Goal: Task Accomplishment & Management: Complete application form

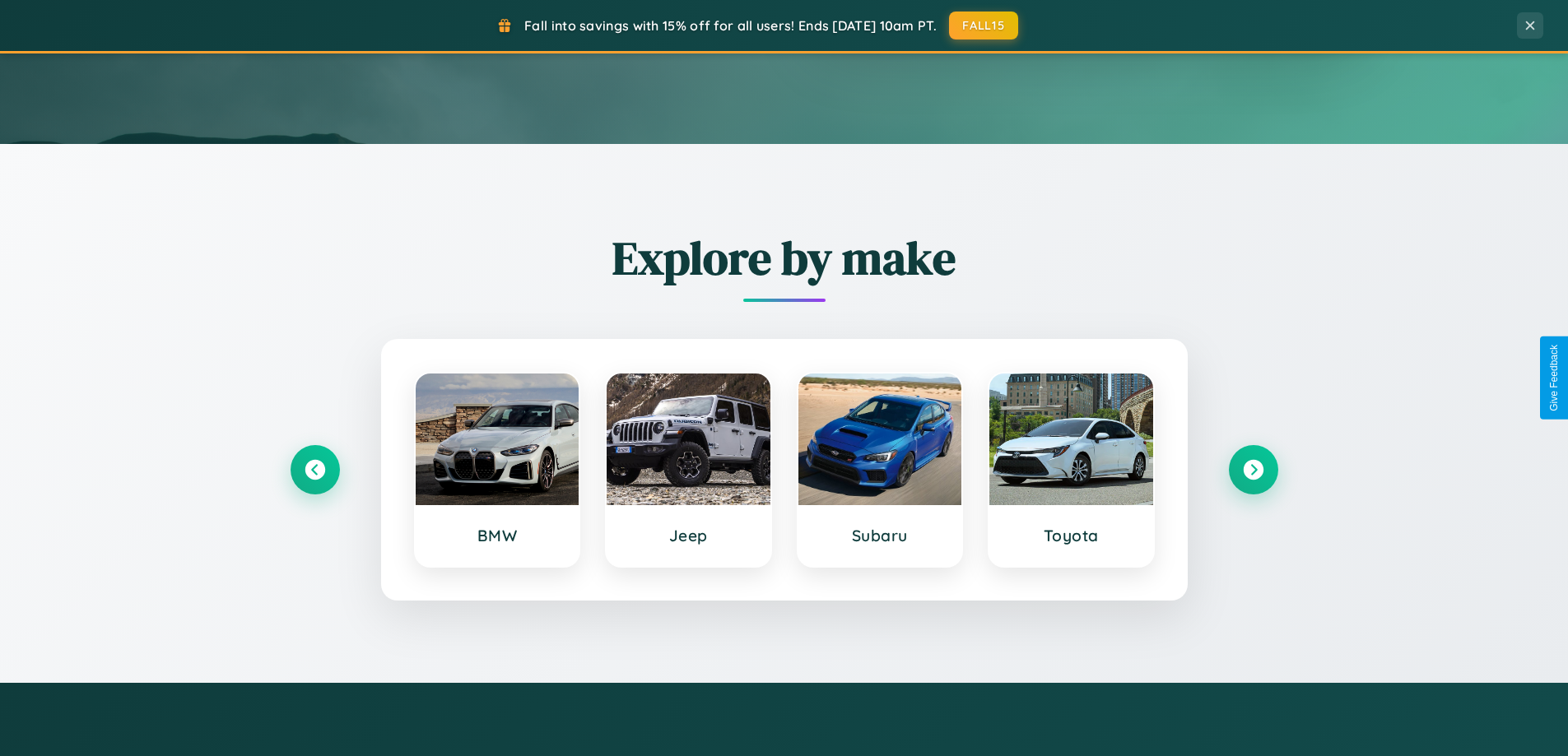
scroll to position [710, 0]
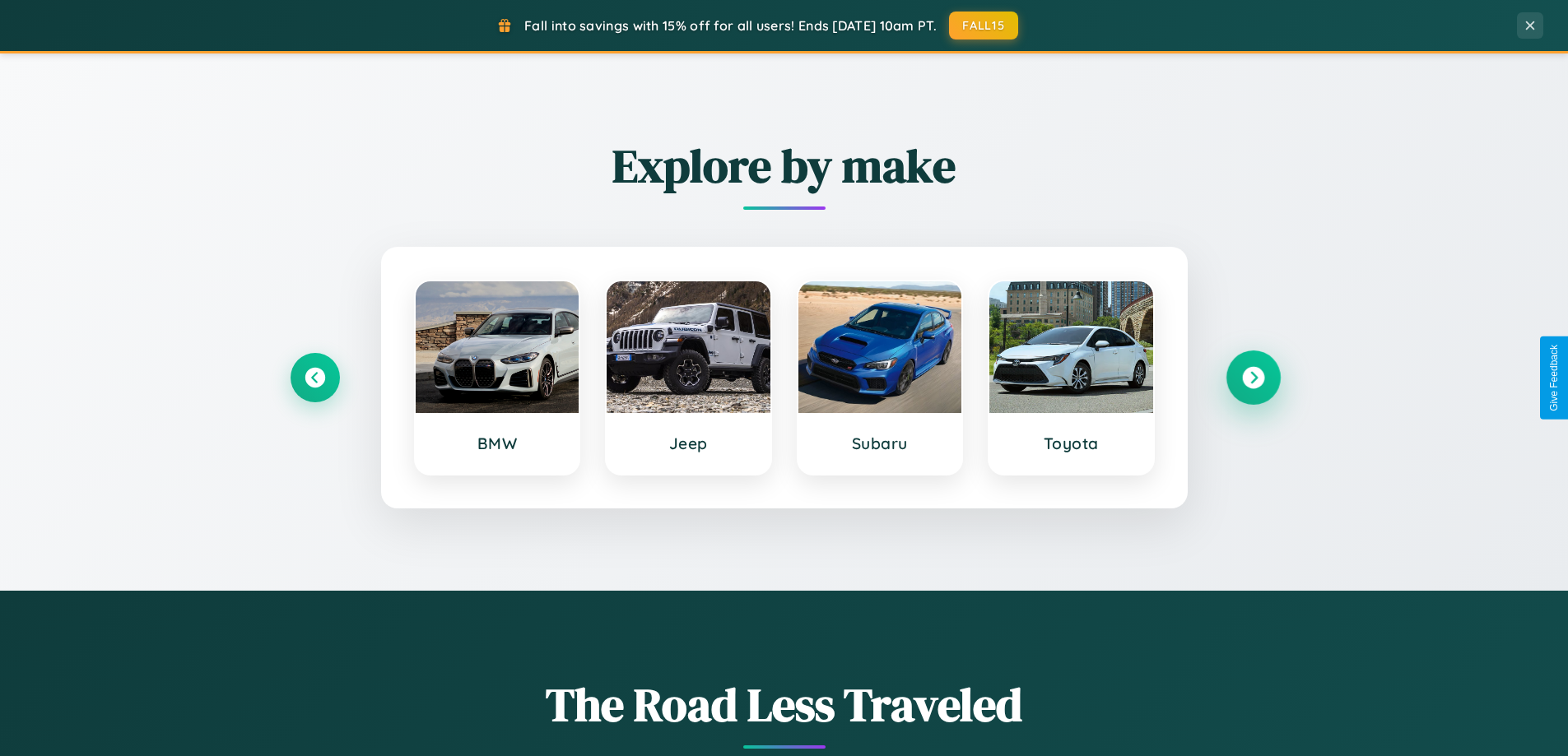
click at [1253, 378] on icon at bounding box center [1254, 378] width 23 height 23
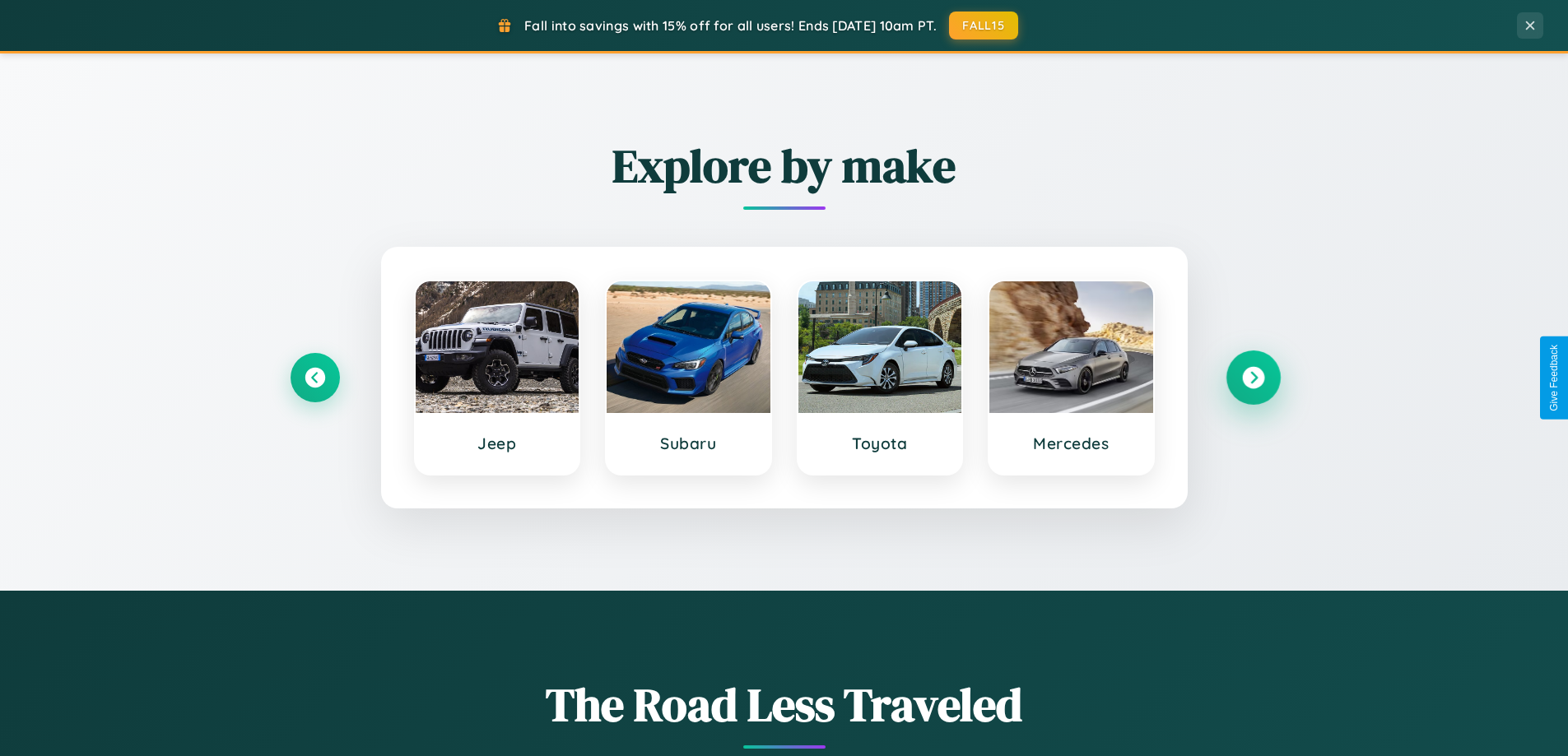
click at [1253, 378] on icon at bounding box center [1254, 378] width 23 height 23
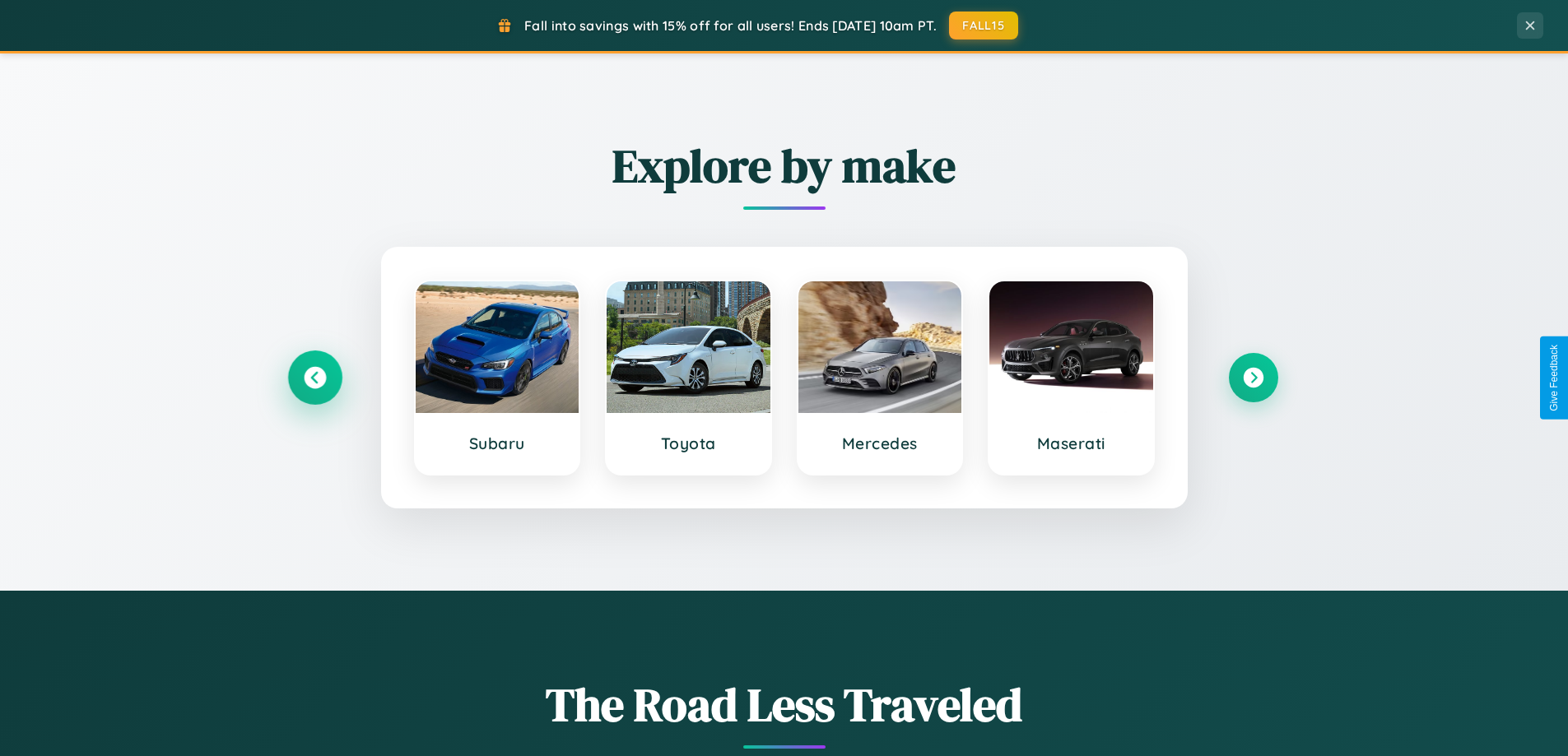
click at [314, 378] on icon at bounding box center [315, 378] width 23 height 23
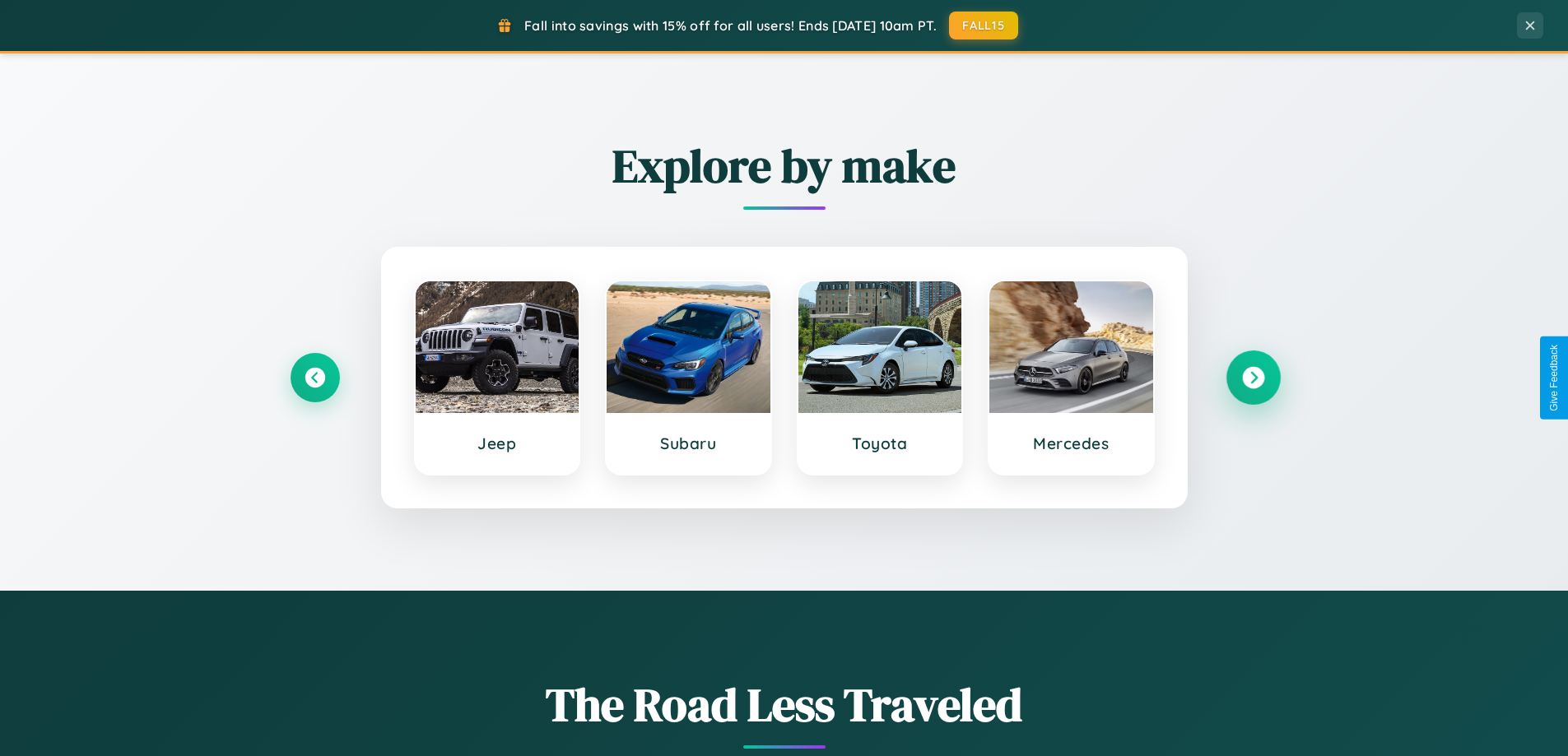
click at [1253, 378] on icon at bounding box center [1254, 378] width 23 height 23
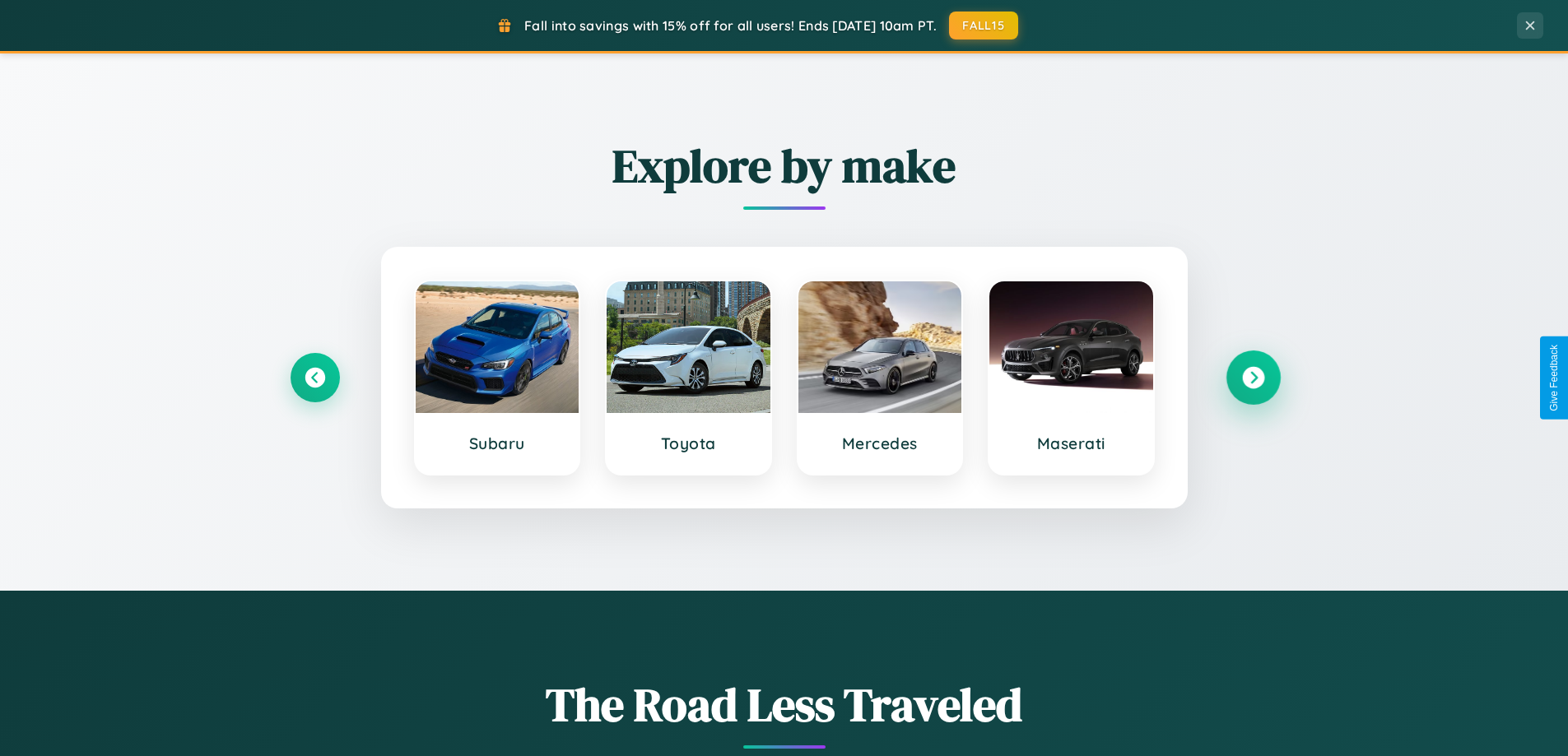
click at [1253, 378] on icon at bounding box center [1254, 378] width 23 height 23
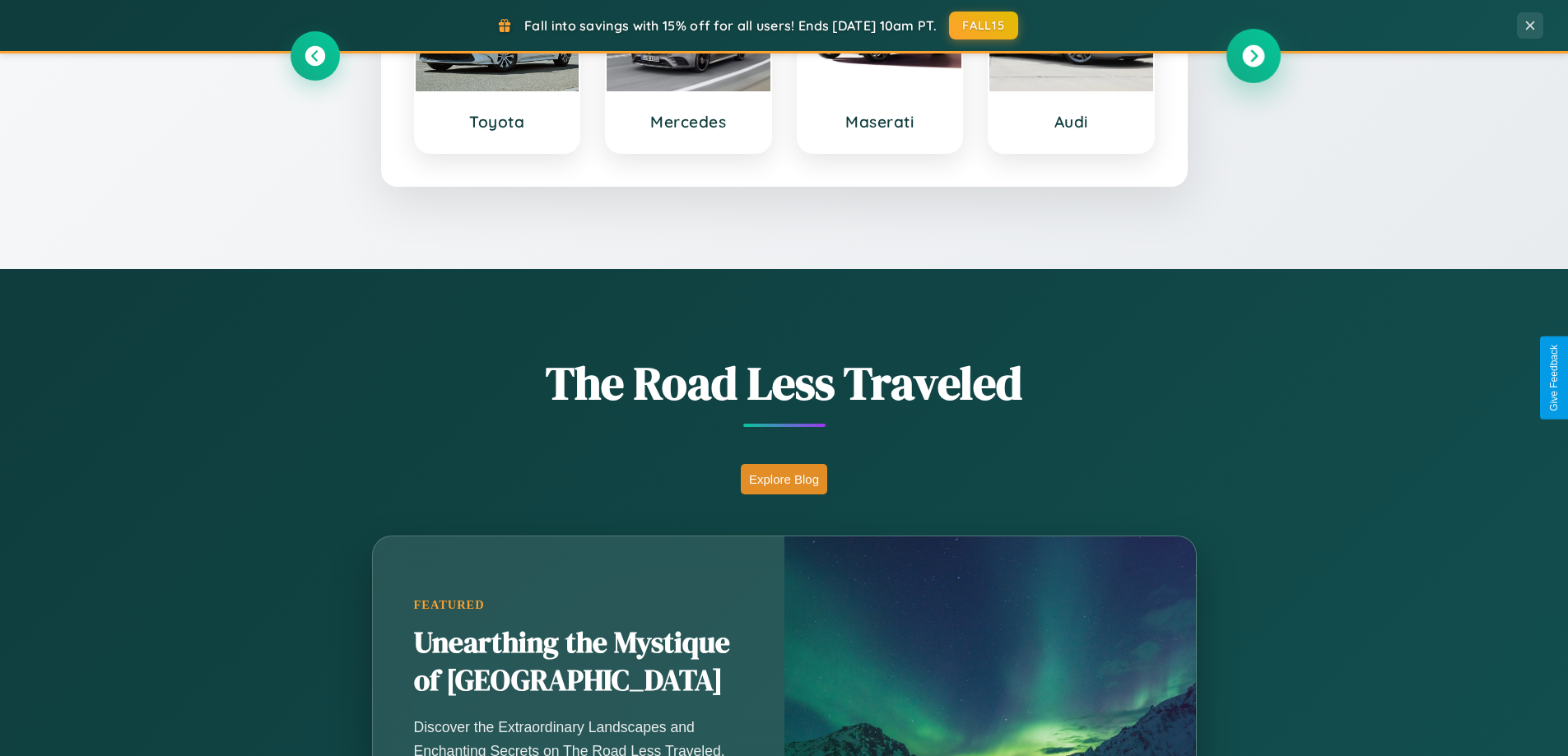
scroll to position [1132, 0]
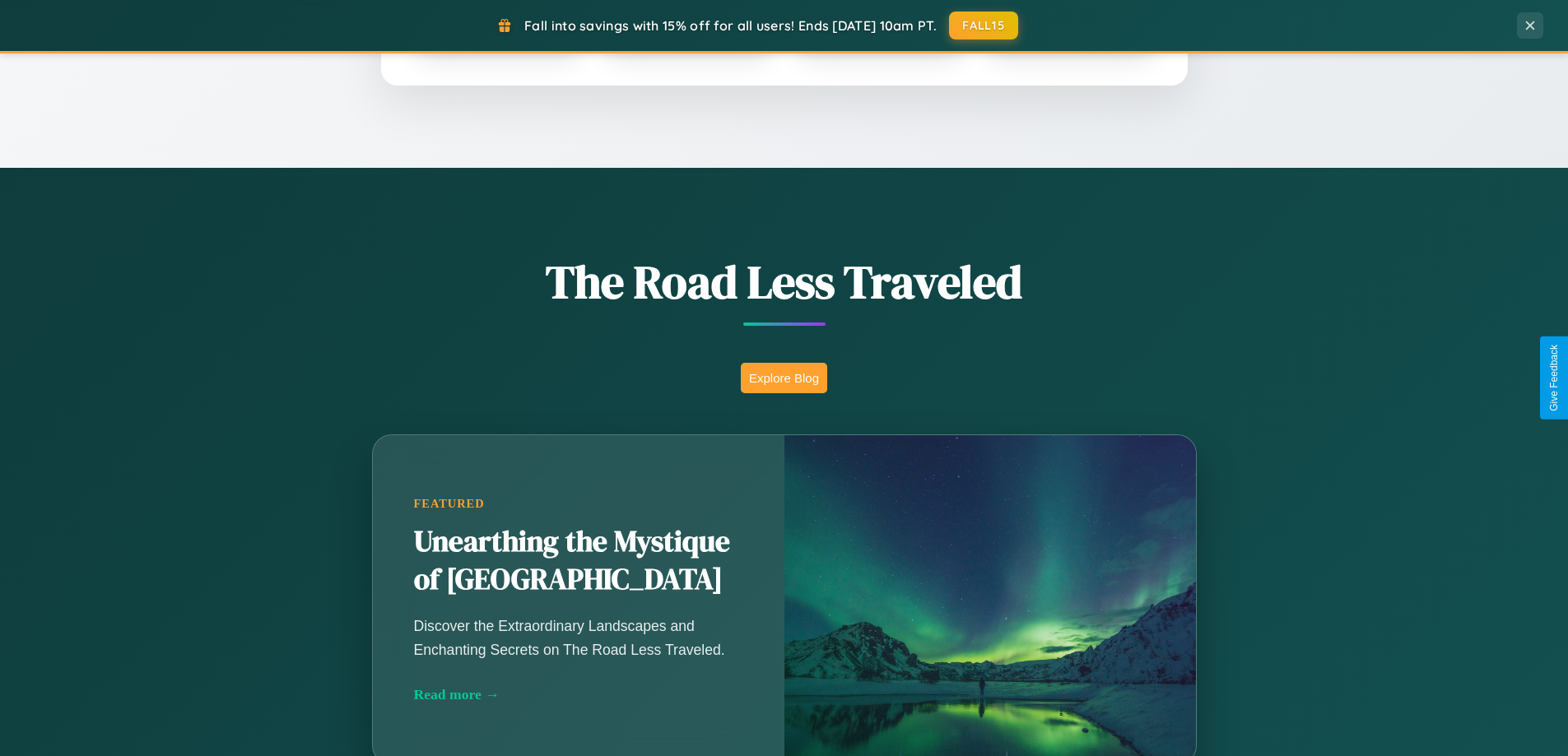
click at [784, 378] on button "Explore Blog" at bounding box center [783, 378] width 86 height 30
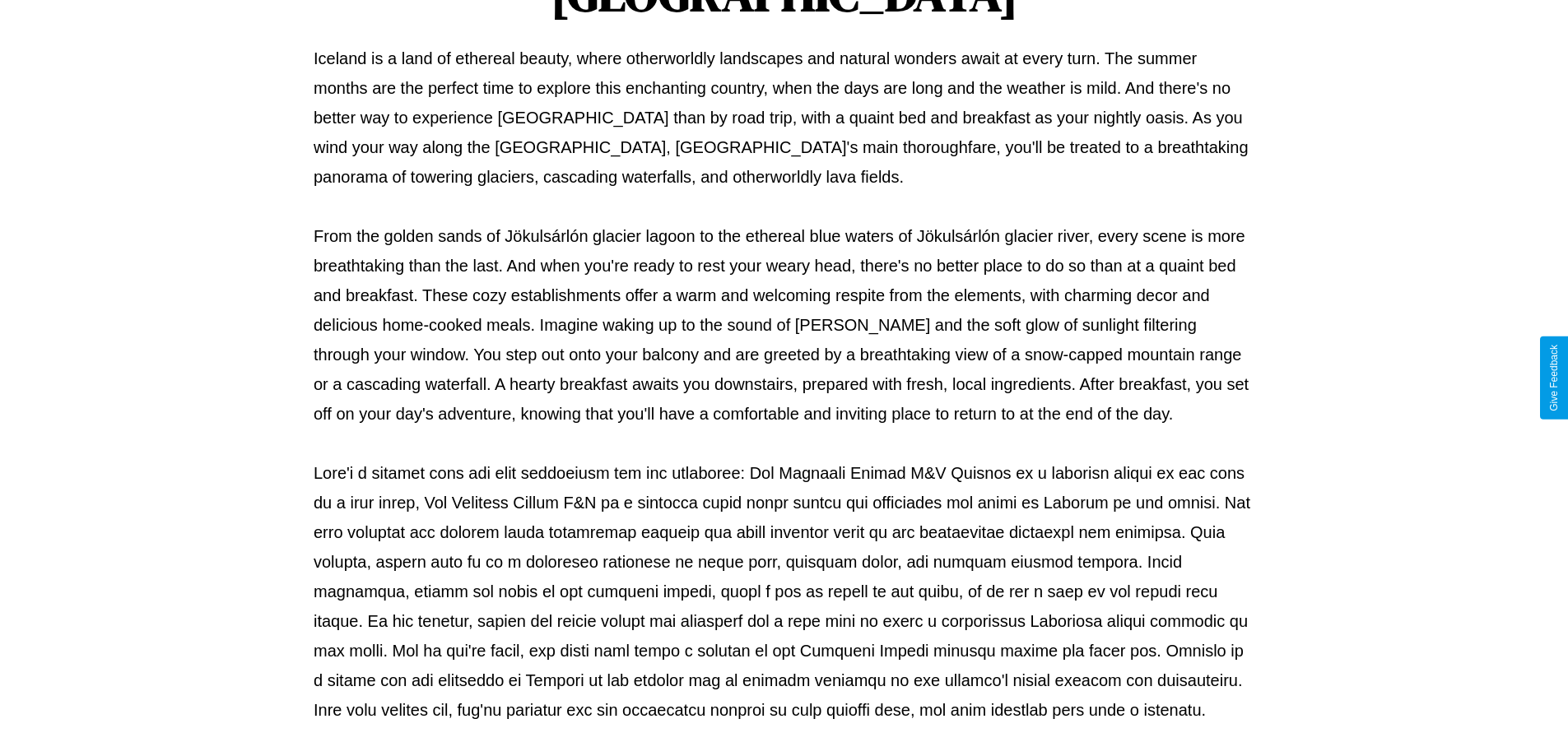
scroll to position [532, 0]
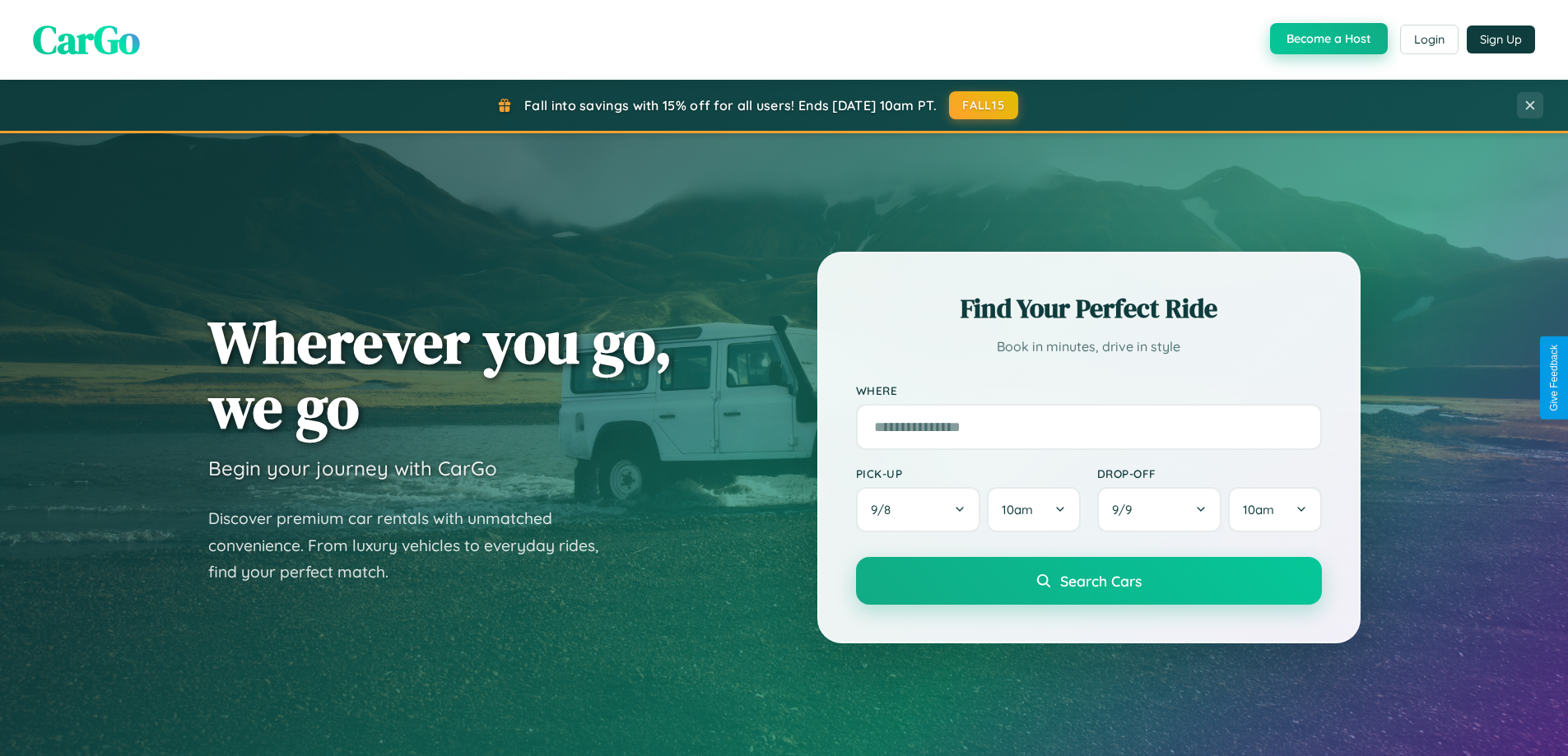
click at [1327, 39] on button "Become a Host" at bounding box center [1328, 38] width 118 height 31
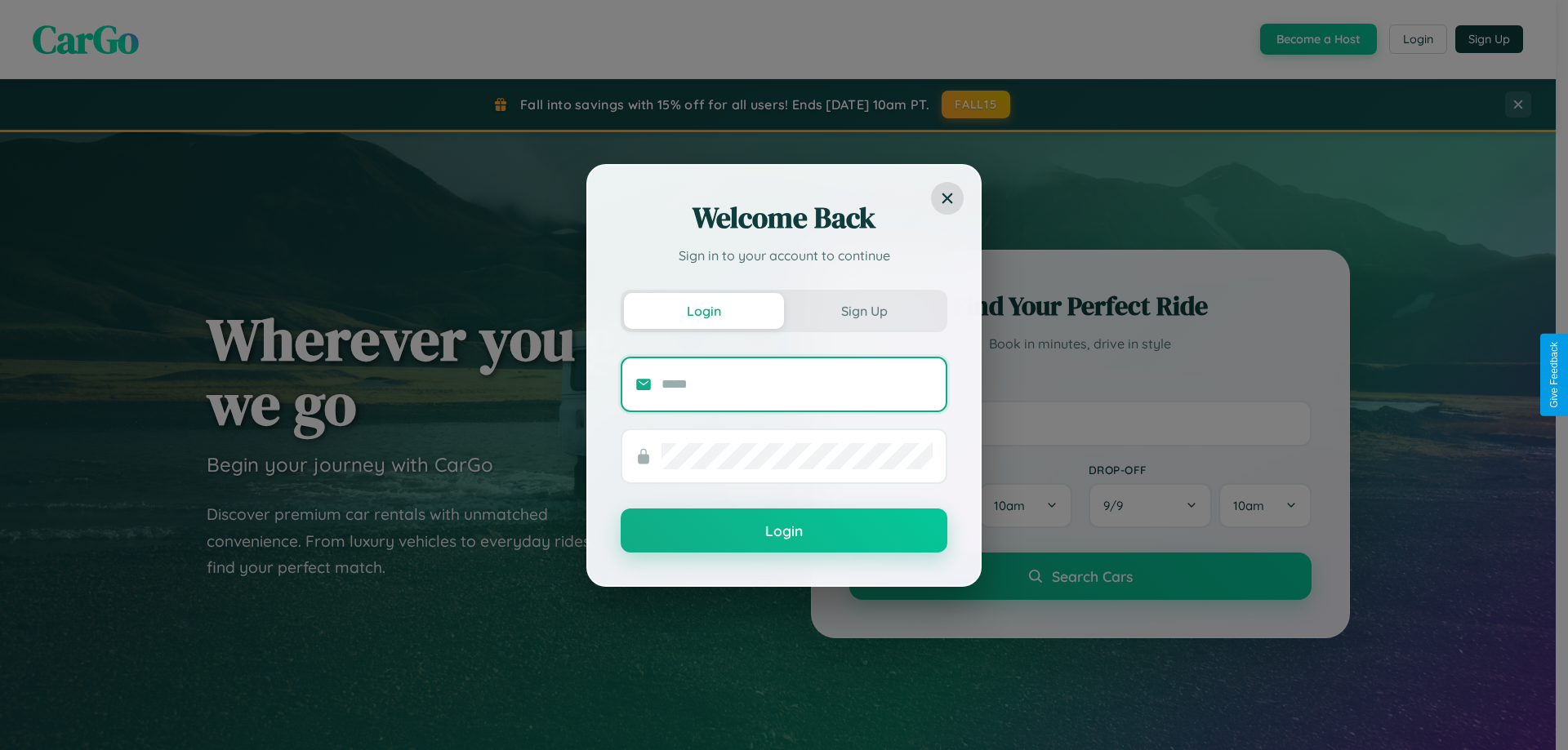
click at [797, 384] on input "text" at bounding box center [797, 385] width 271 height 26
type input "**********"
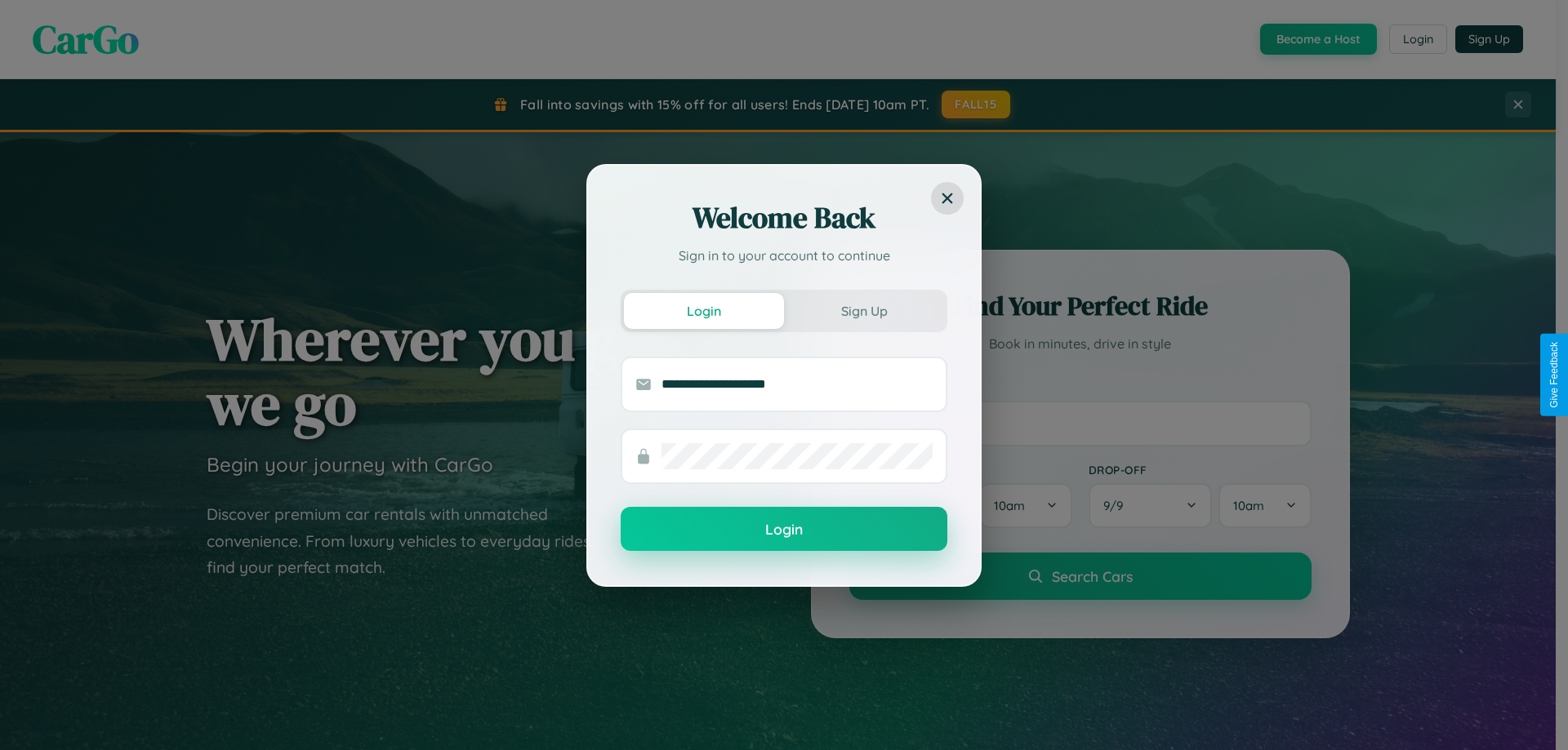
click at [784, 530] on button "Login" at bounding box center [784, 529] width 327 height 44
